Goal: Information Seeking & Learning: Learn about a topic

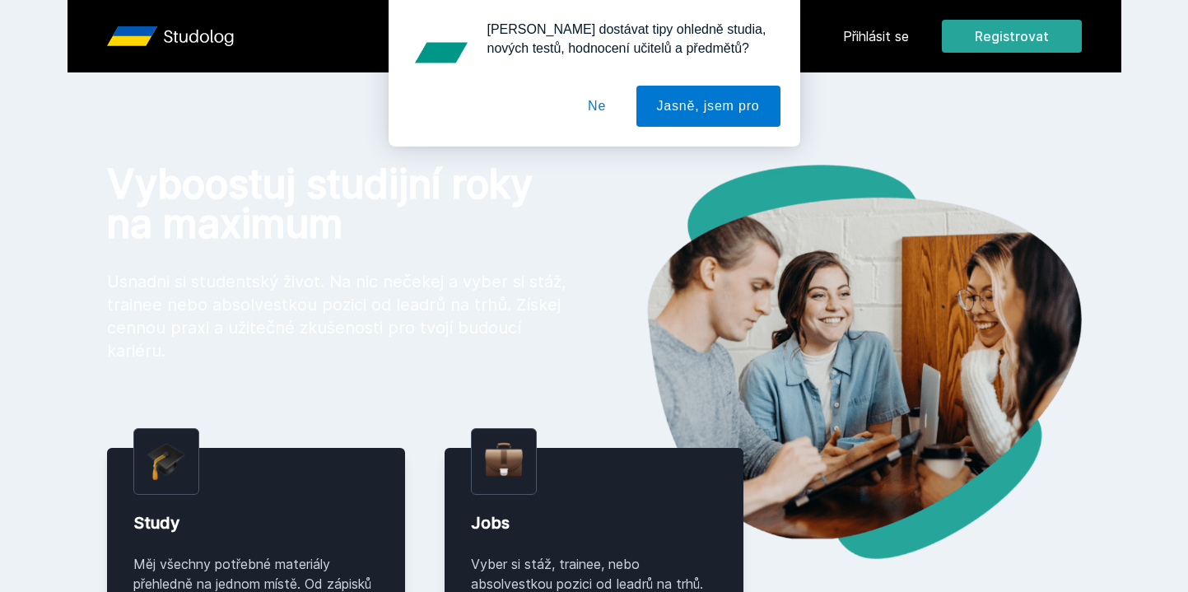
click at [610, 116] on button "Ne" at bounding box center [596, 106] width 59 height 41
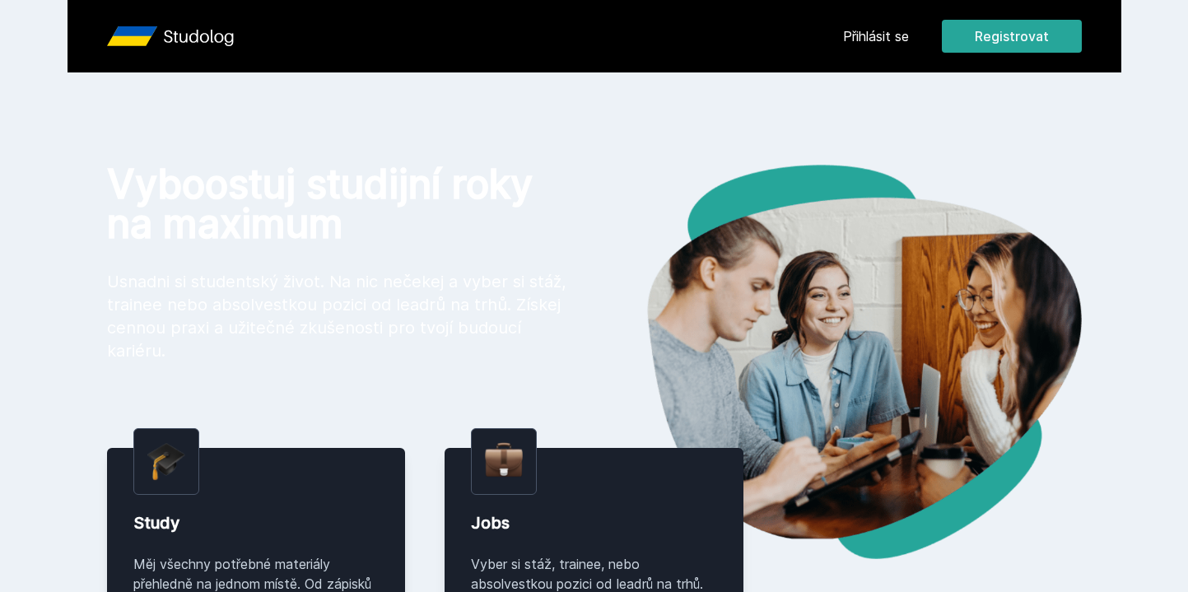
click at [874, 33] on link "Přihlásit se" at bounding box center [876, 36] width 66 height 20
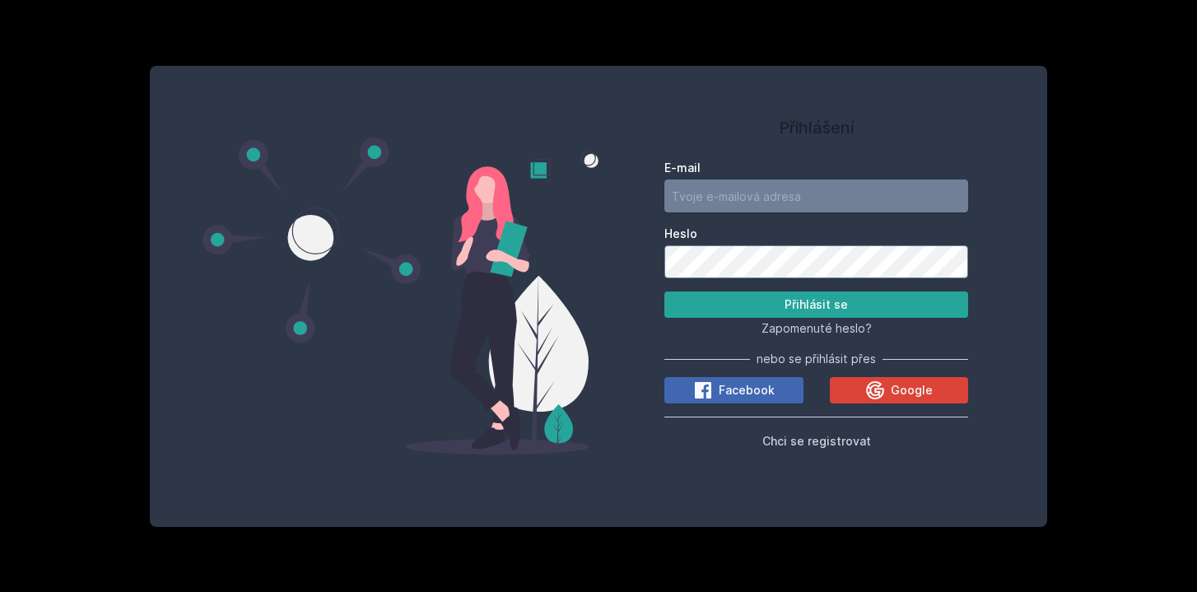
type input "[EMAIL_ADDRESS][DOMAIN_NAME]"
click at [763, 310] on button "Přihlásit se" at bounding box center [817, 305] width 304 height 26
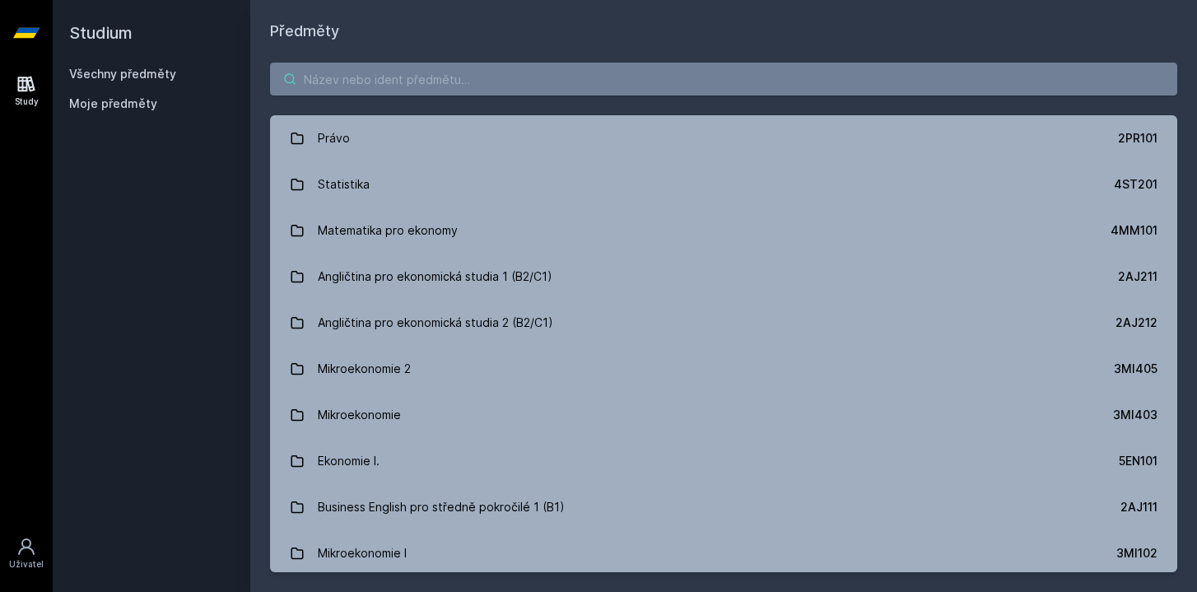
click at [461, 91] on input "search" at bounding box center [724, 79] width 908 height 33
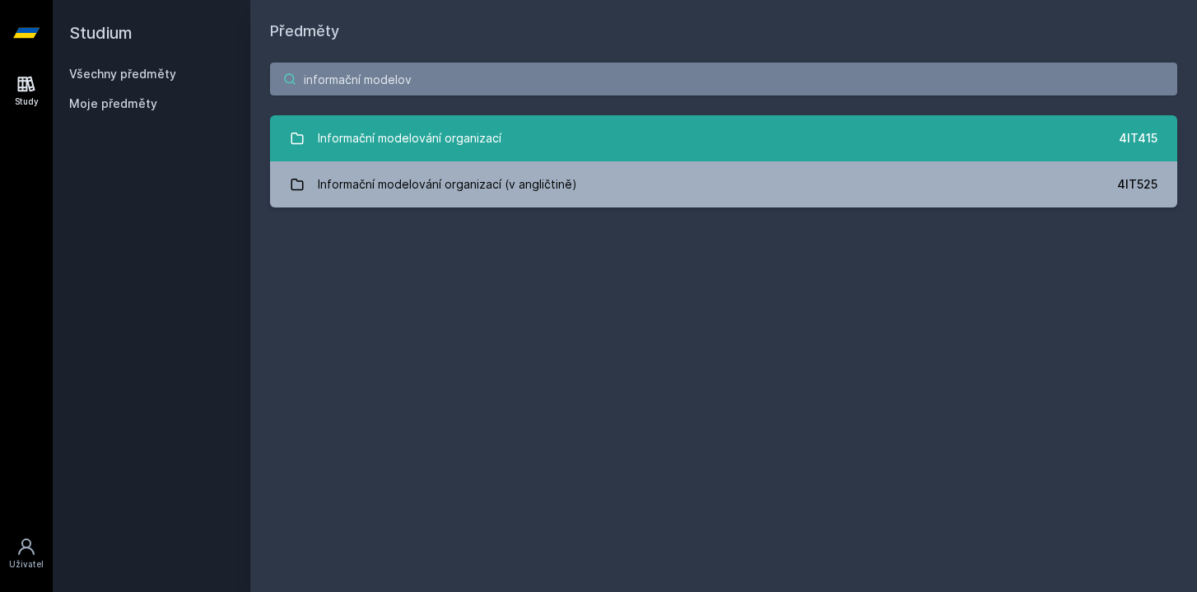
type input "informační modelov"
click at [415, 148] on div "Informační modelování organizací" at bounding box center [410, 138] width 184 height 33
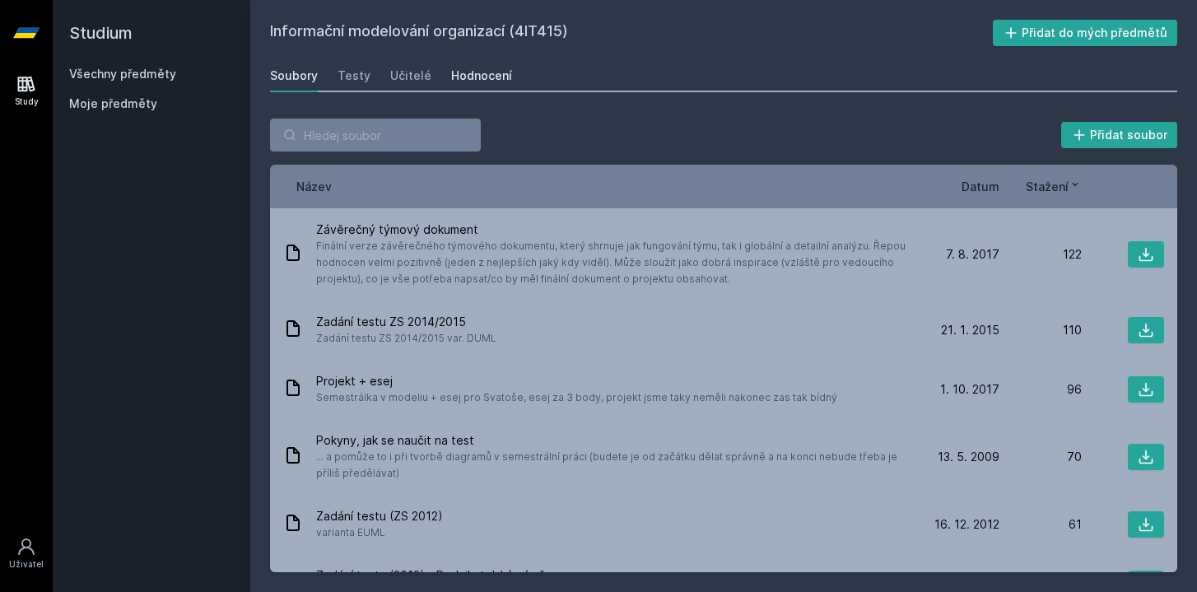
click at [478, 84] on link "Hodnocení" at bounding box center [481, 75] width 61 height 33
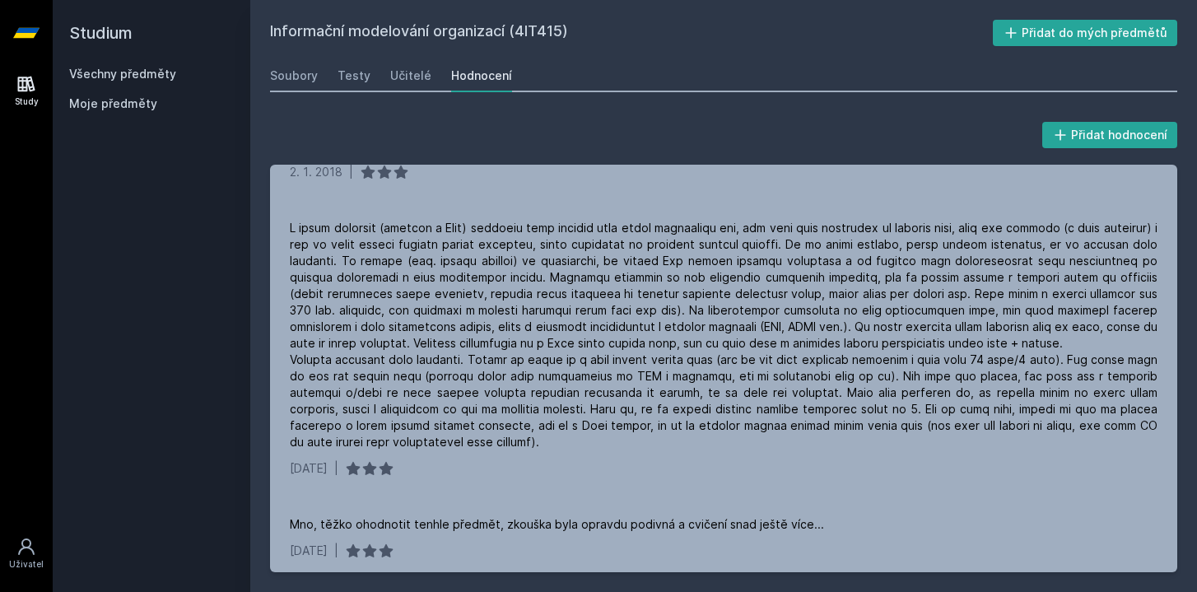
scroll to position [824, 0]
